Goal: Find specific page/section: Find specific page/section

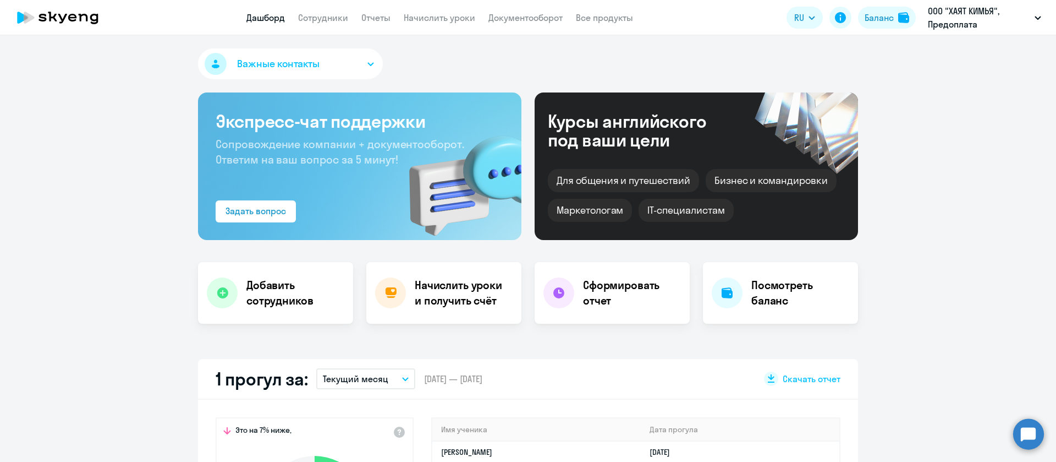
select select "30"
click at [519, 9] on app-header "Дашборд Сотрудники Отчеты Начислить уроки Документооборот Все продукты Дашборд …" at bounding box center [528, 17] width 1056 height 35
click at [520, 17] on link "Документооборот" at bounding box center [526, 17] width 74 height 11
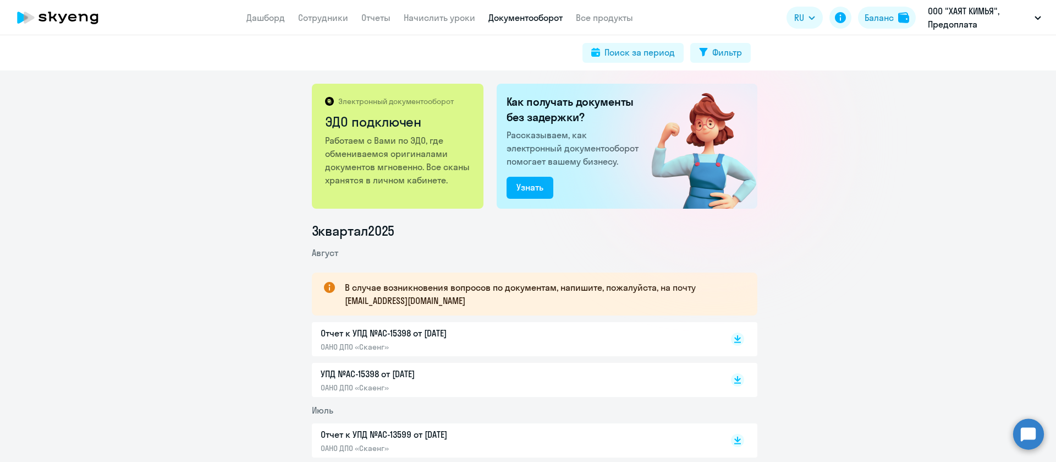
click at [389, 336] on p "Отчет к УПД №AC-15398 от 31.08.2025" at bounding box center [436, 332] width 231 height 13
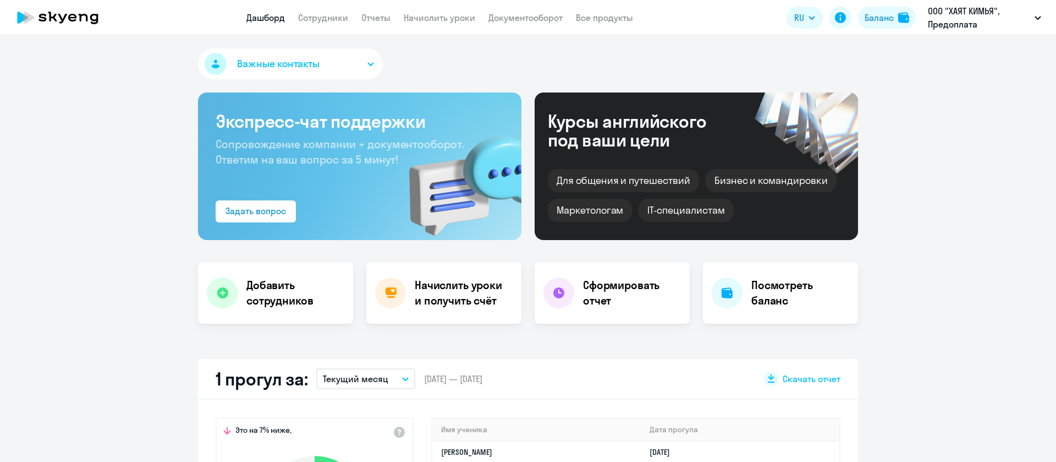
select select "30"
click at [320, 21] on link "Сотрудники" at bounding box center [323, 17] width 50 height 11
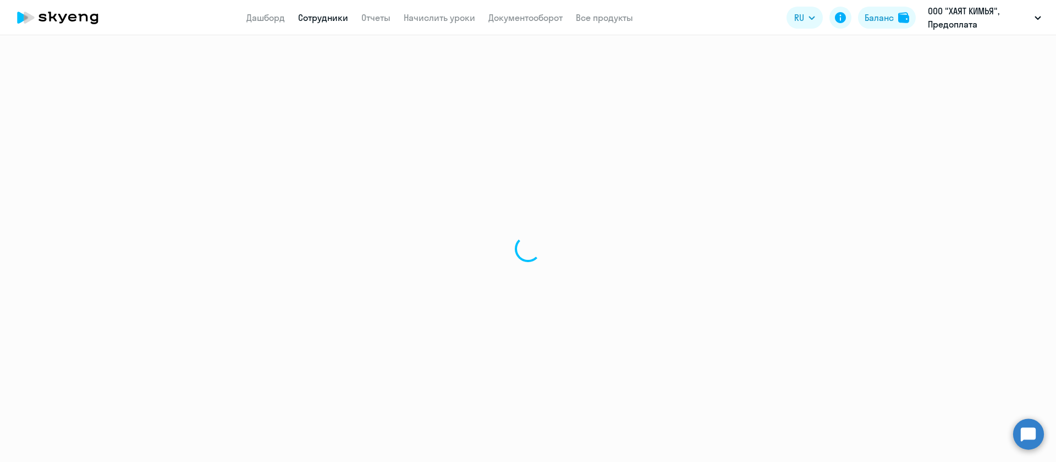
select select "30"
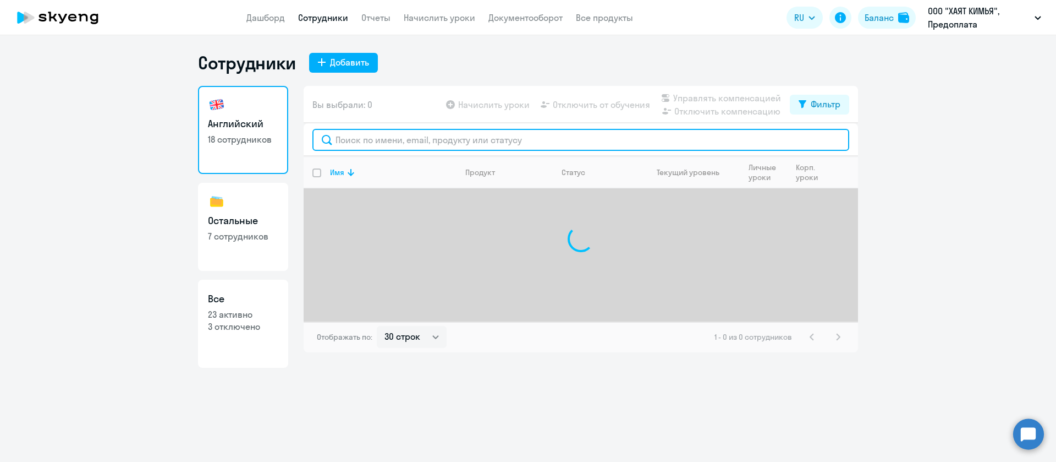
click at [409, 140] on input "text" at bounding box center [580, 140] width 537 height 22
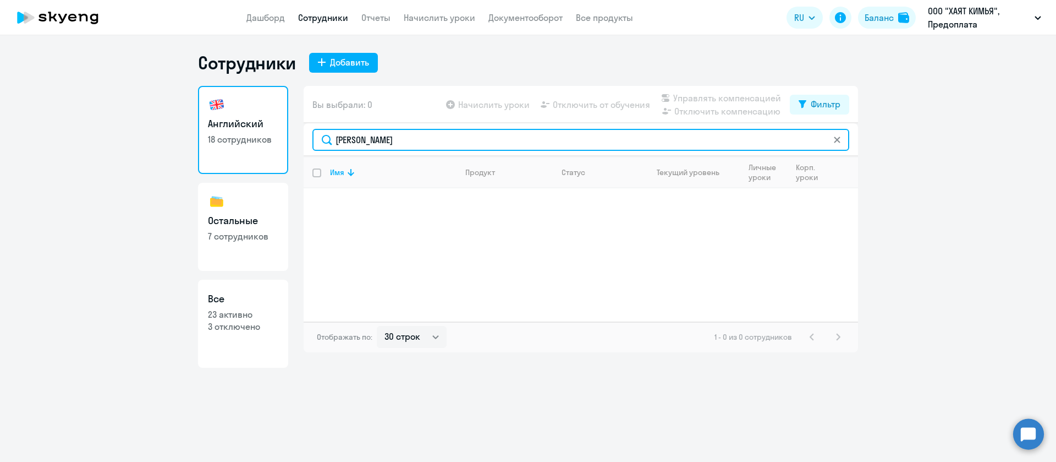
type input "[PERSON_NAME]"
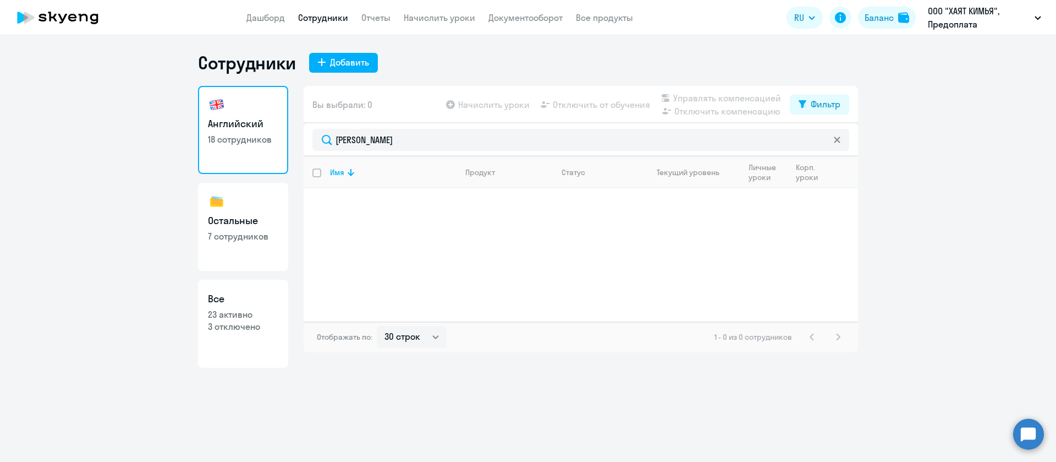
click at [836, 144] on div at bounding box center [837, 140] width 9 height 22
click at [837, 144] on svg-icon at bounding box center [837, 139] width 9 height 9
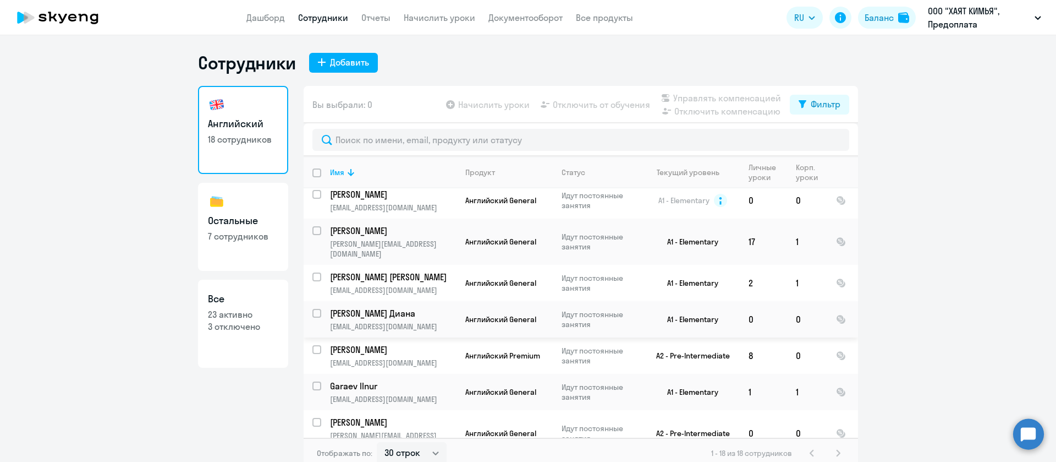
scroll to position [399, 0]
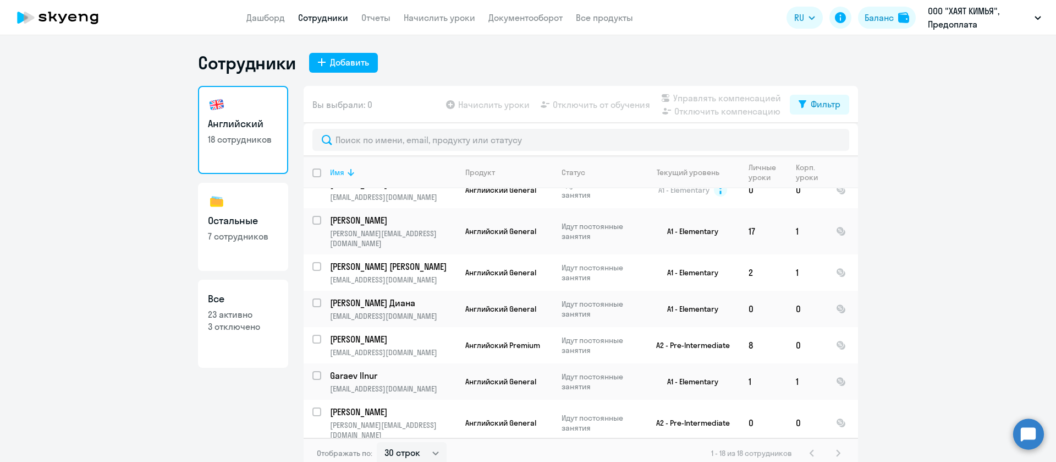
click at [344, 172] on icon at bounding box center [350, 172] width 13 height 13
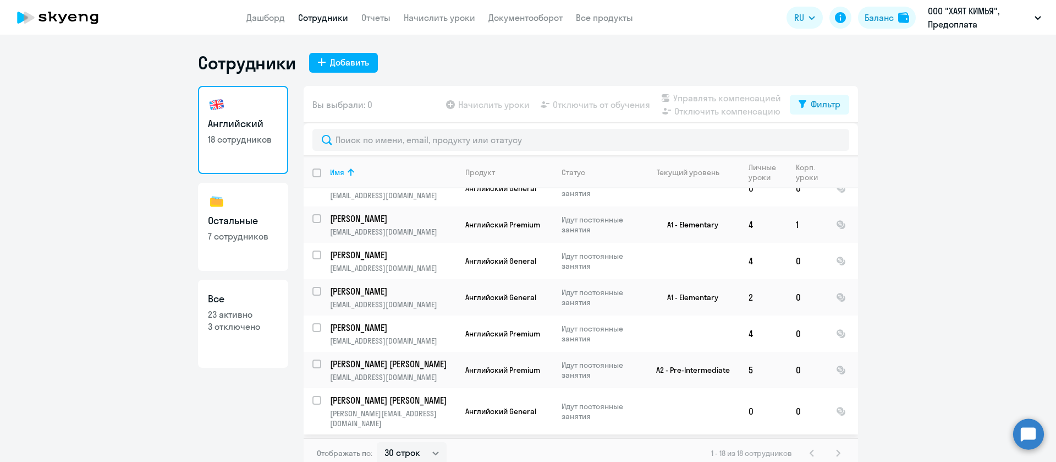
scroll to position [404, 0]
